Goal: Download file/media

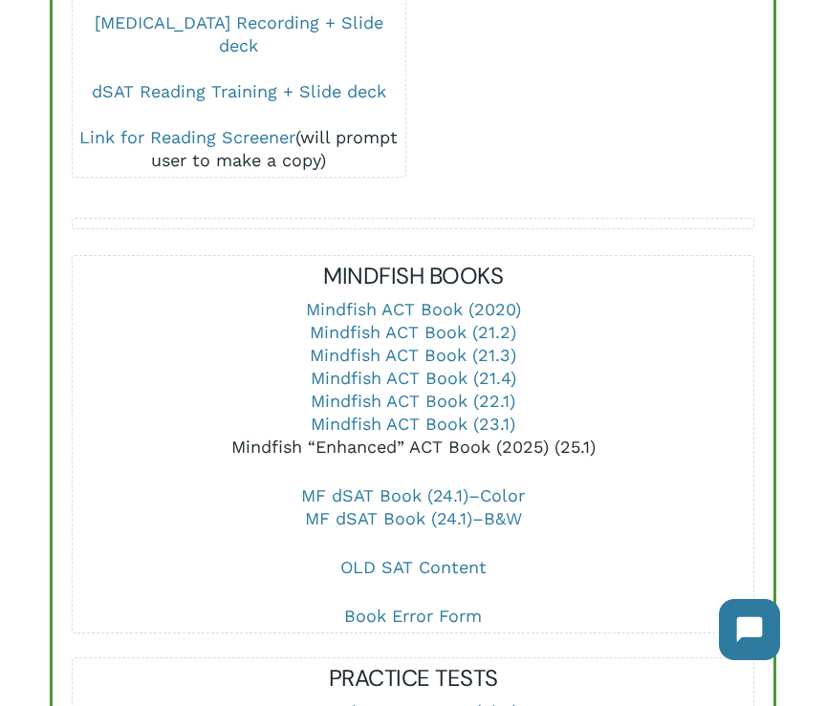
scroll to position [724, 0]
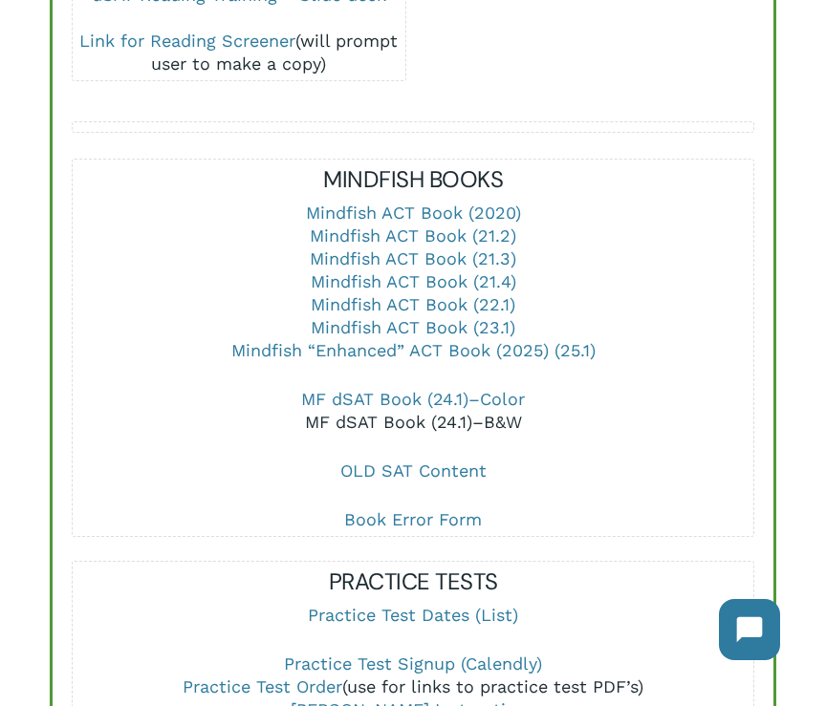
click at [455, 412] on link "MF dSAT Book (24.1)–B&W" at bounding box center [413, 422] width 217 height 20
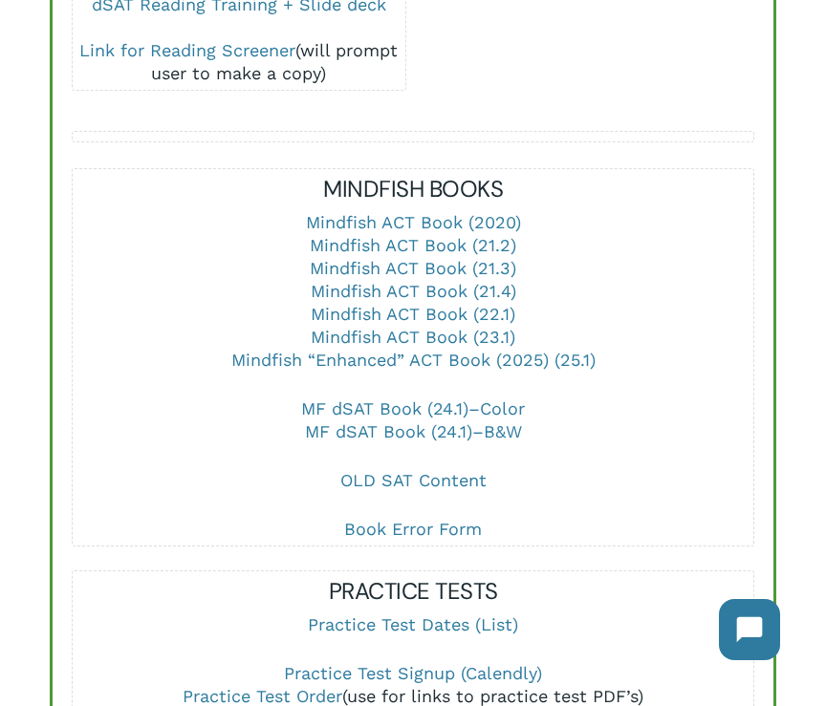
scroll to position [711, 0]
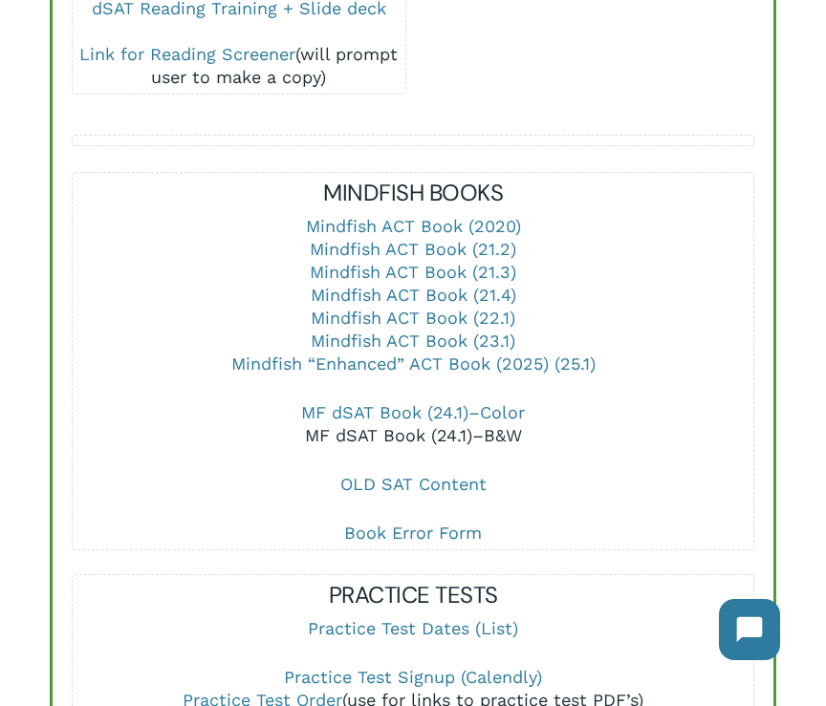
click at [465, 425] on link "MF dSAT Book (24.1)–B&W" at bounding box center [413, 435] width 217 height 20
